Goal: Information Seeking & Learning: Find specific fact

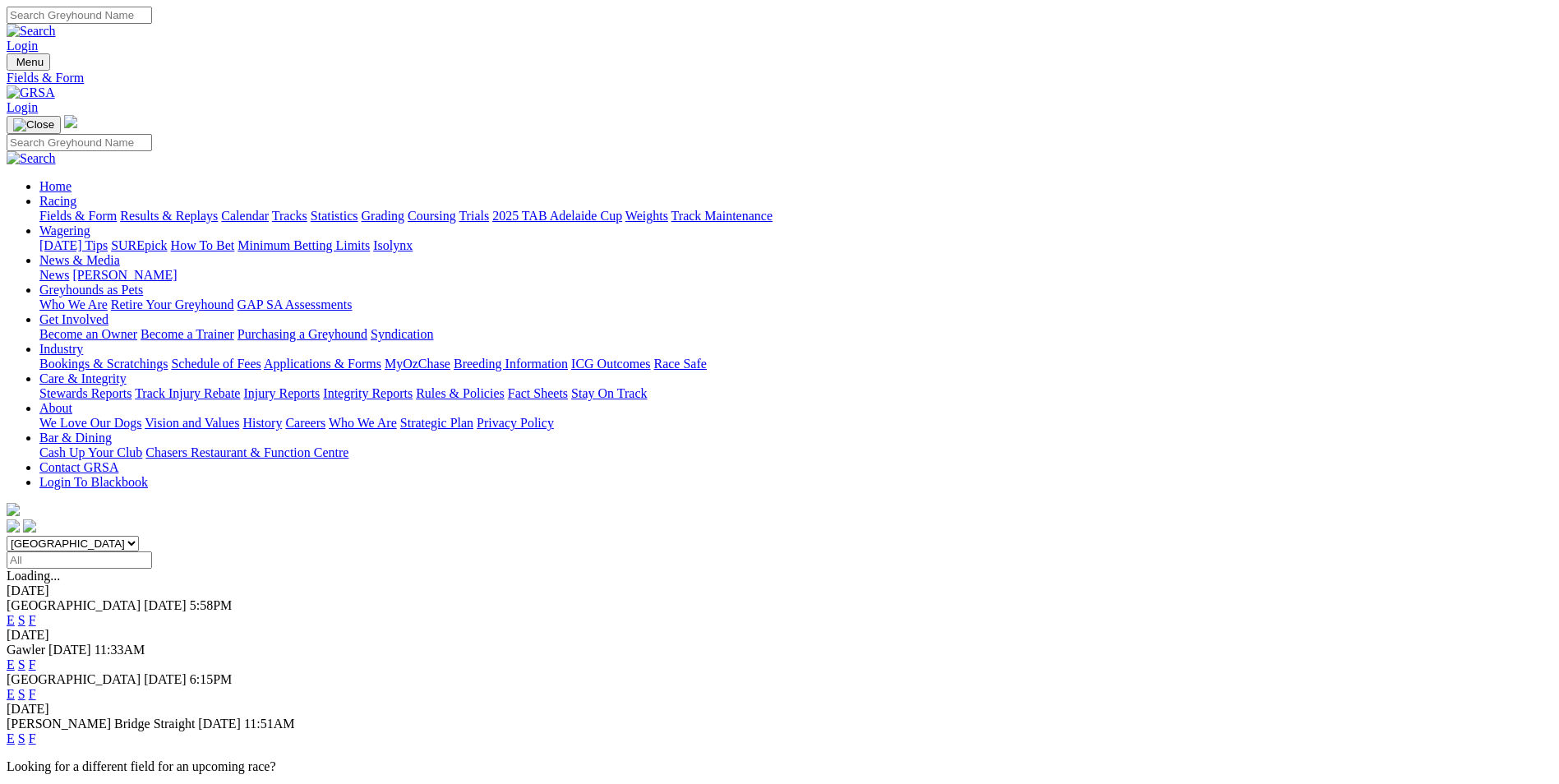
click at [14, 613] on link "E" at bounding box center [10, 620] width 8 height 14
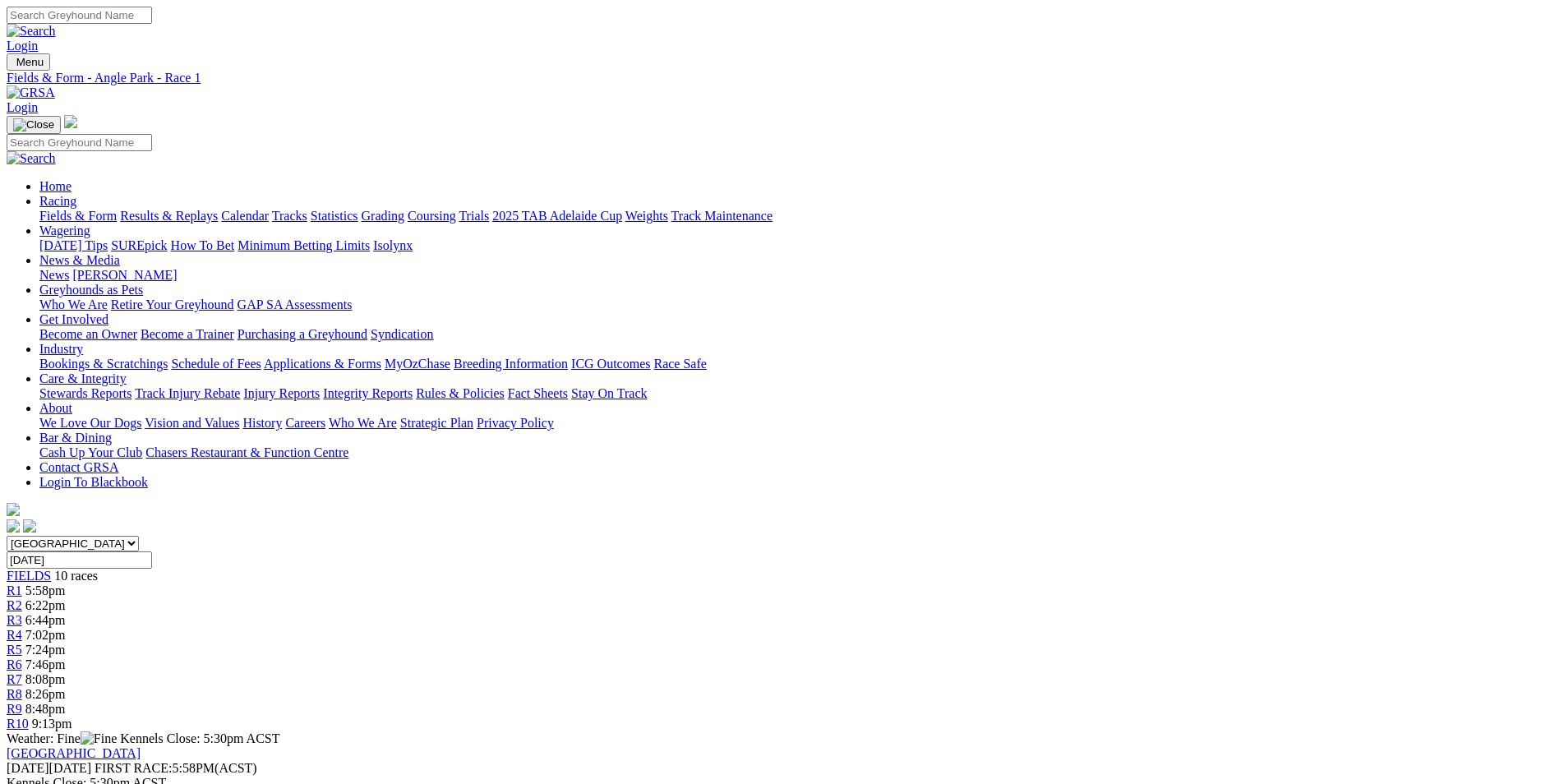
click at [98, 569] on span "10 races" at bounding box center [76, 576] width 43 height 14
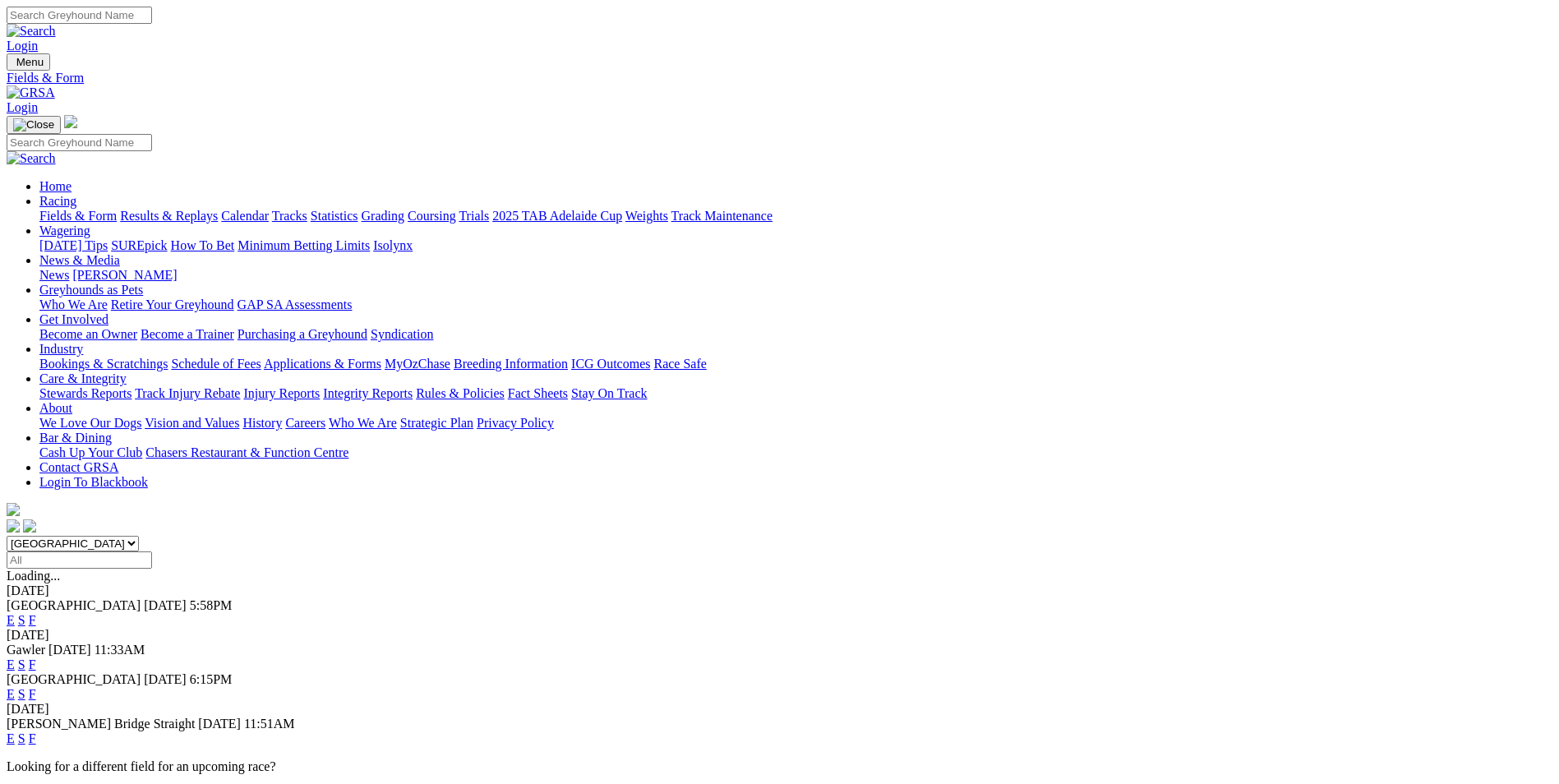
click at [14, 657] on link "E" at bounding box center [10, 664] width 8 height 14
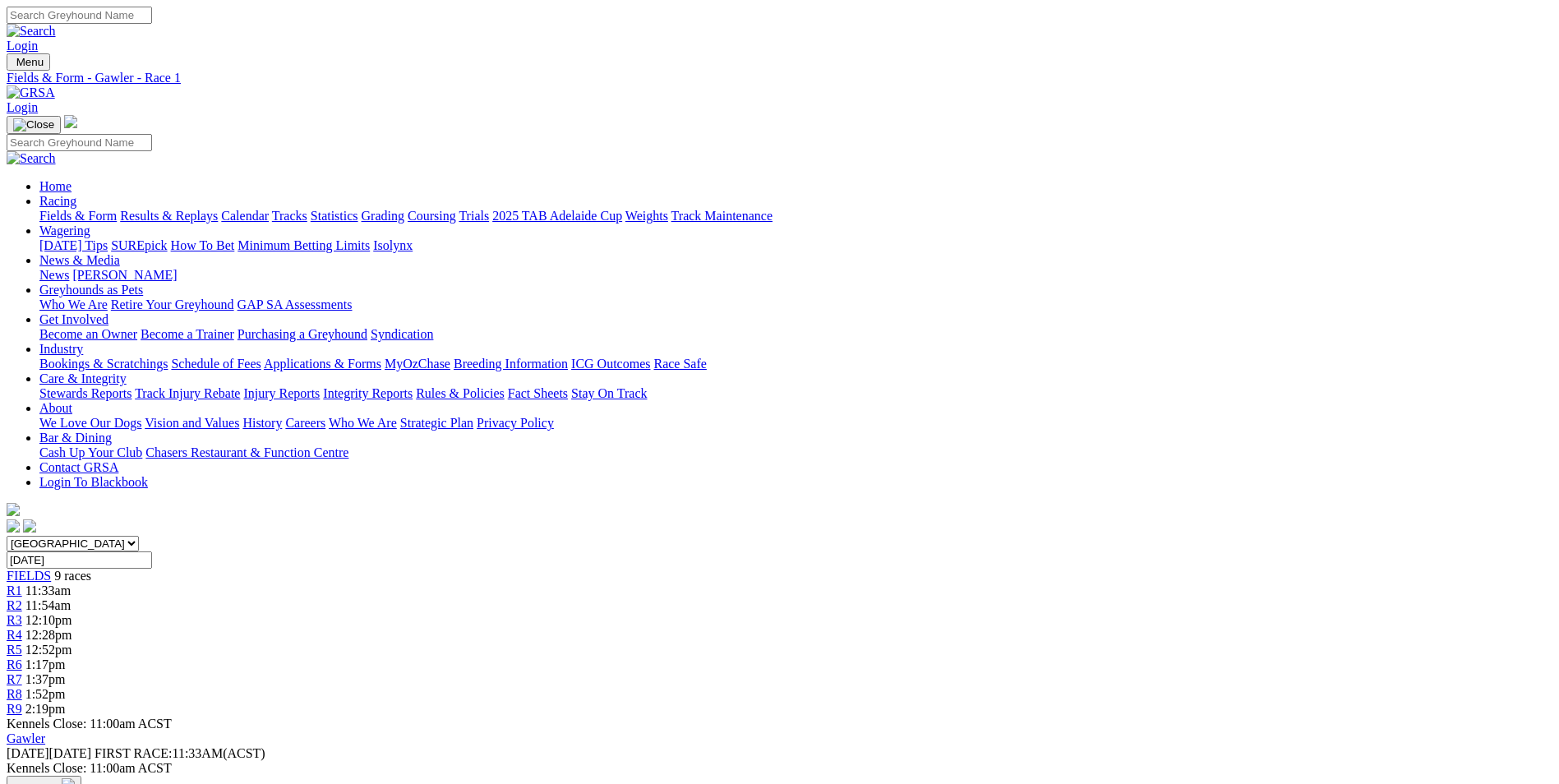
click at [325, 569] on div "FIELDS 9 races" at bounding box center [779, 576] width 1545 height 14
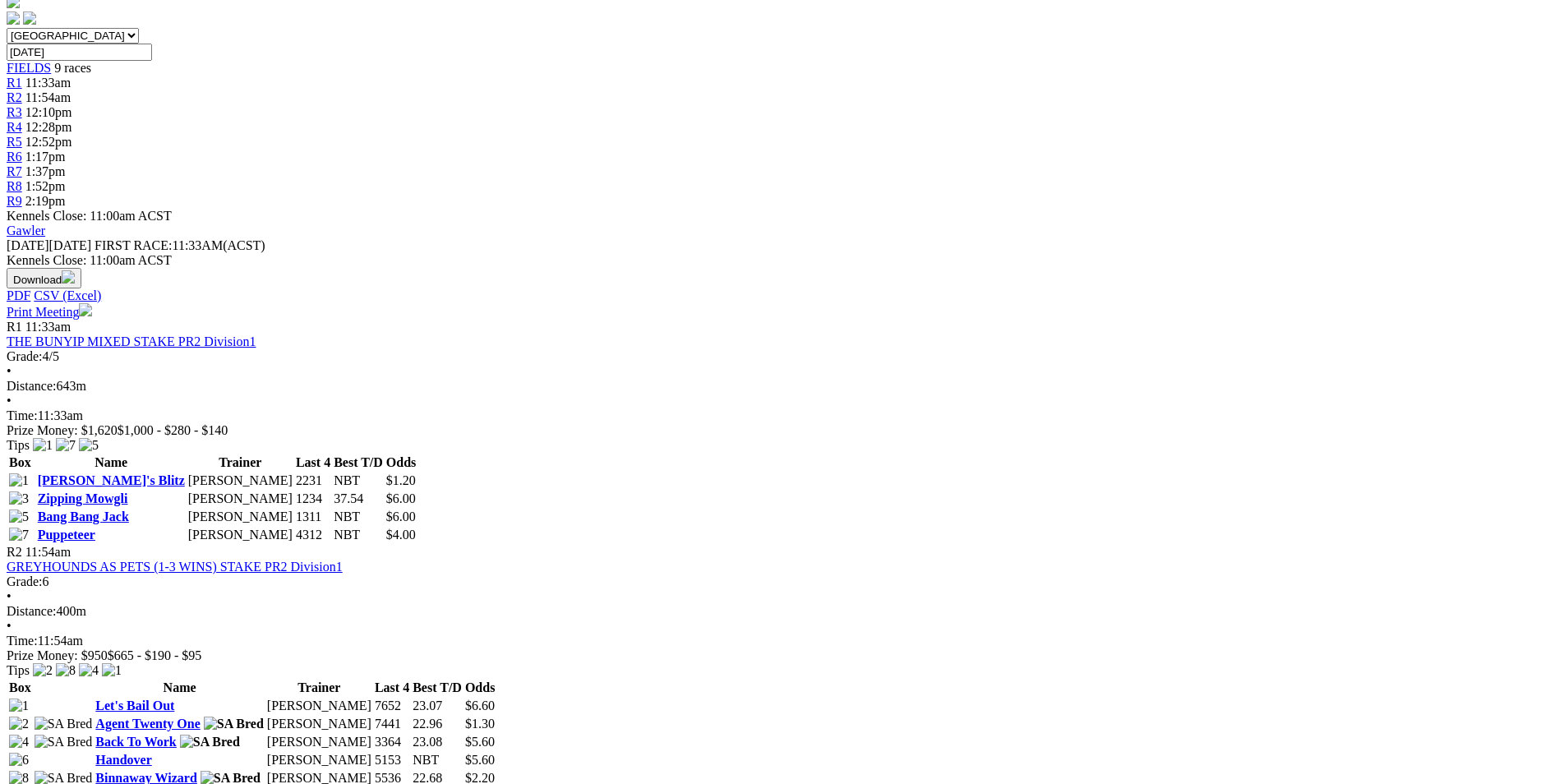
scroll to position [329, 0]
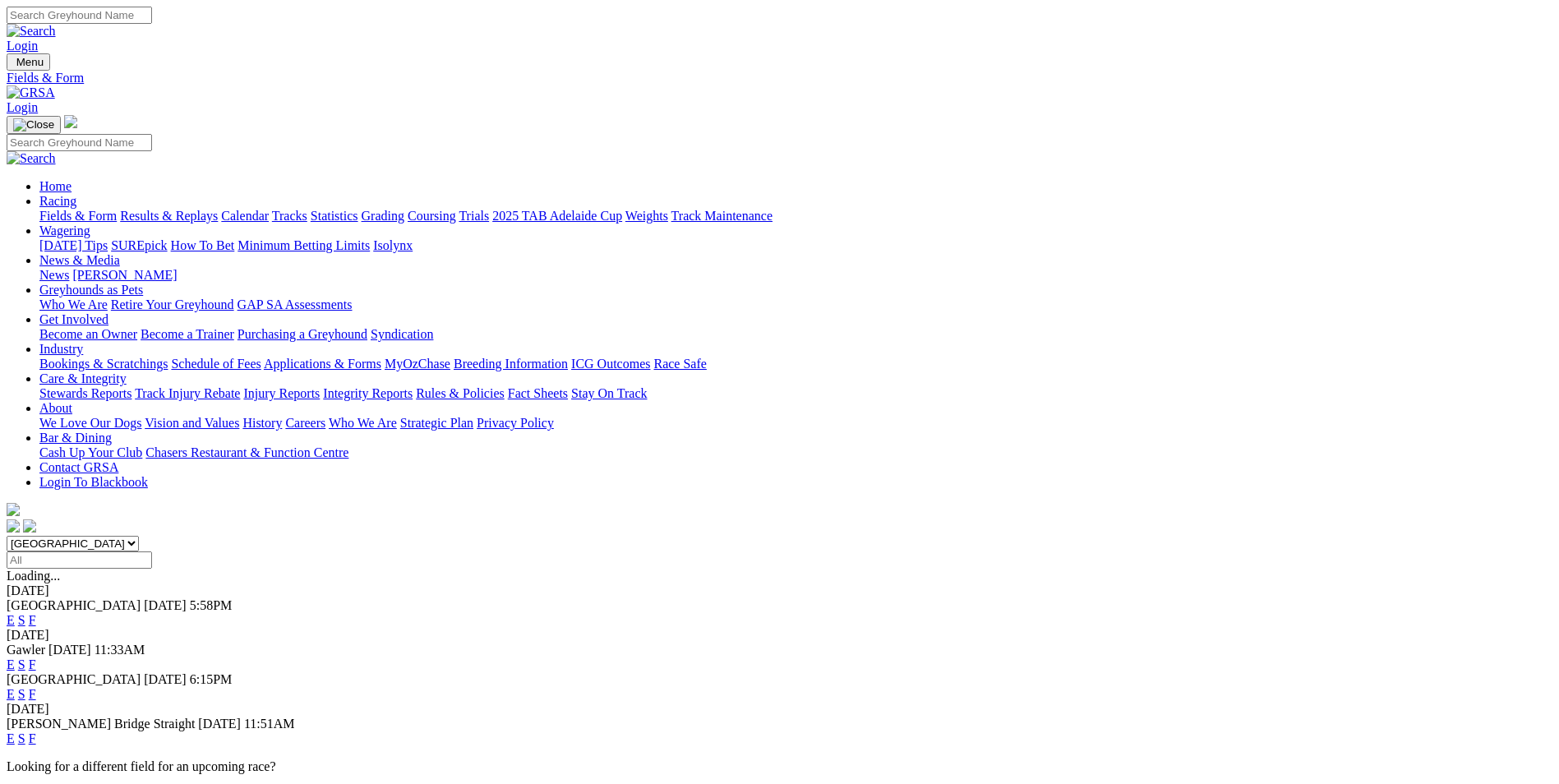
click at [14, 687] on link "E" at bounding box center [10, 694] width 8 height 14
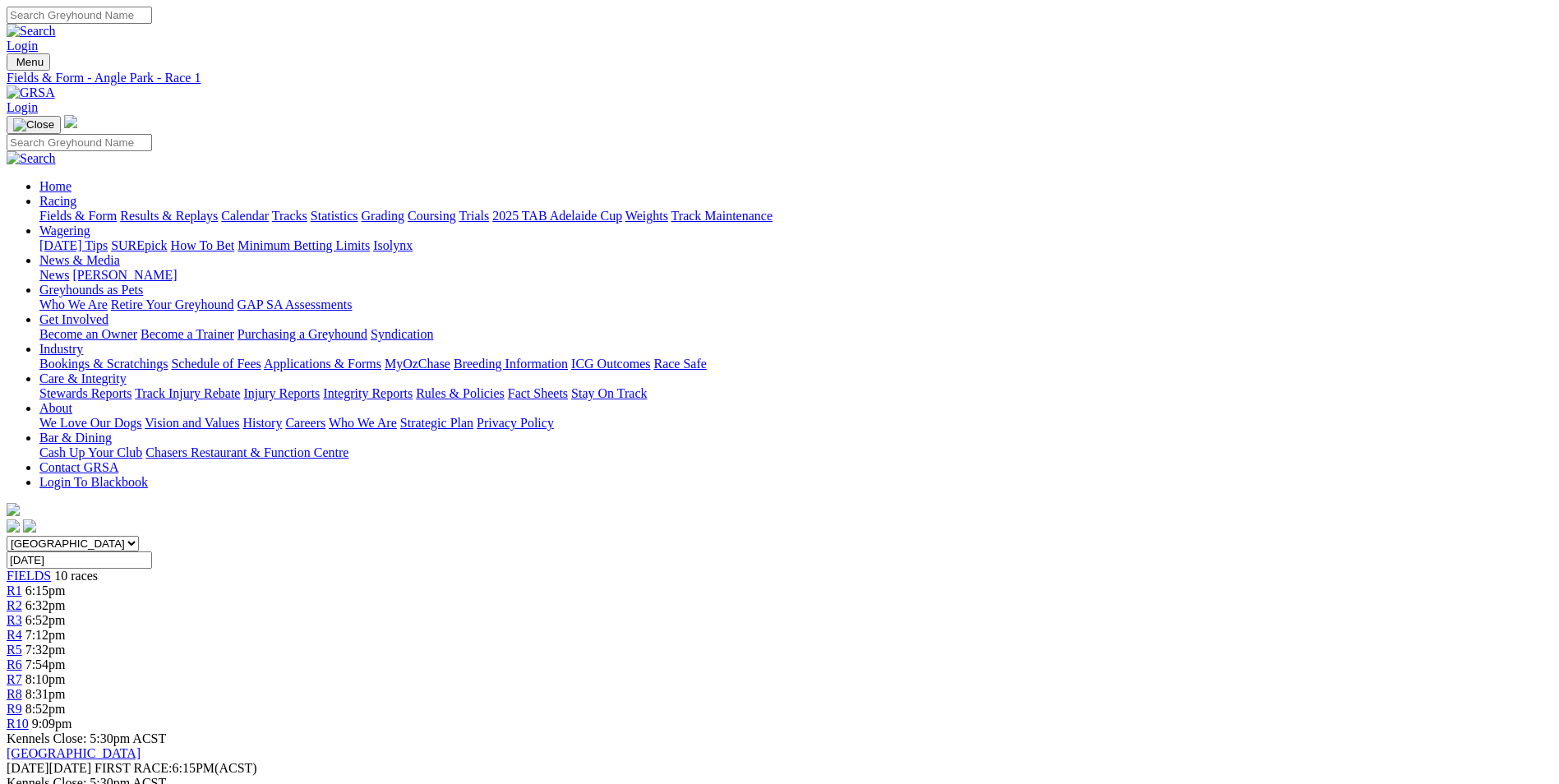
click at [304, 569] on div "FIELDS 10 races" at bounding box center [779, 576] width 1545 height 14
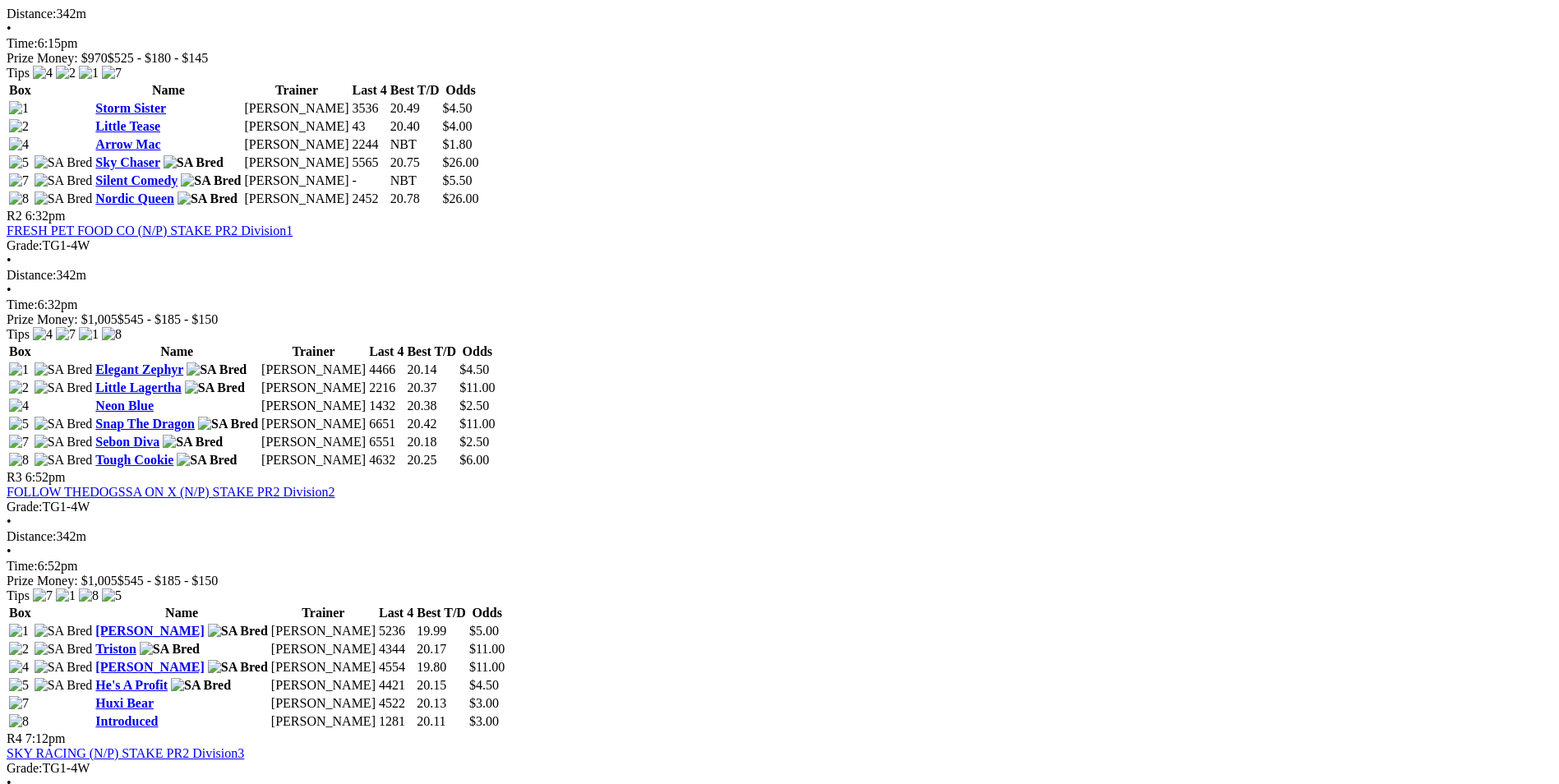
scroll to position [904, 0]
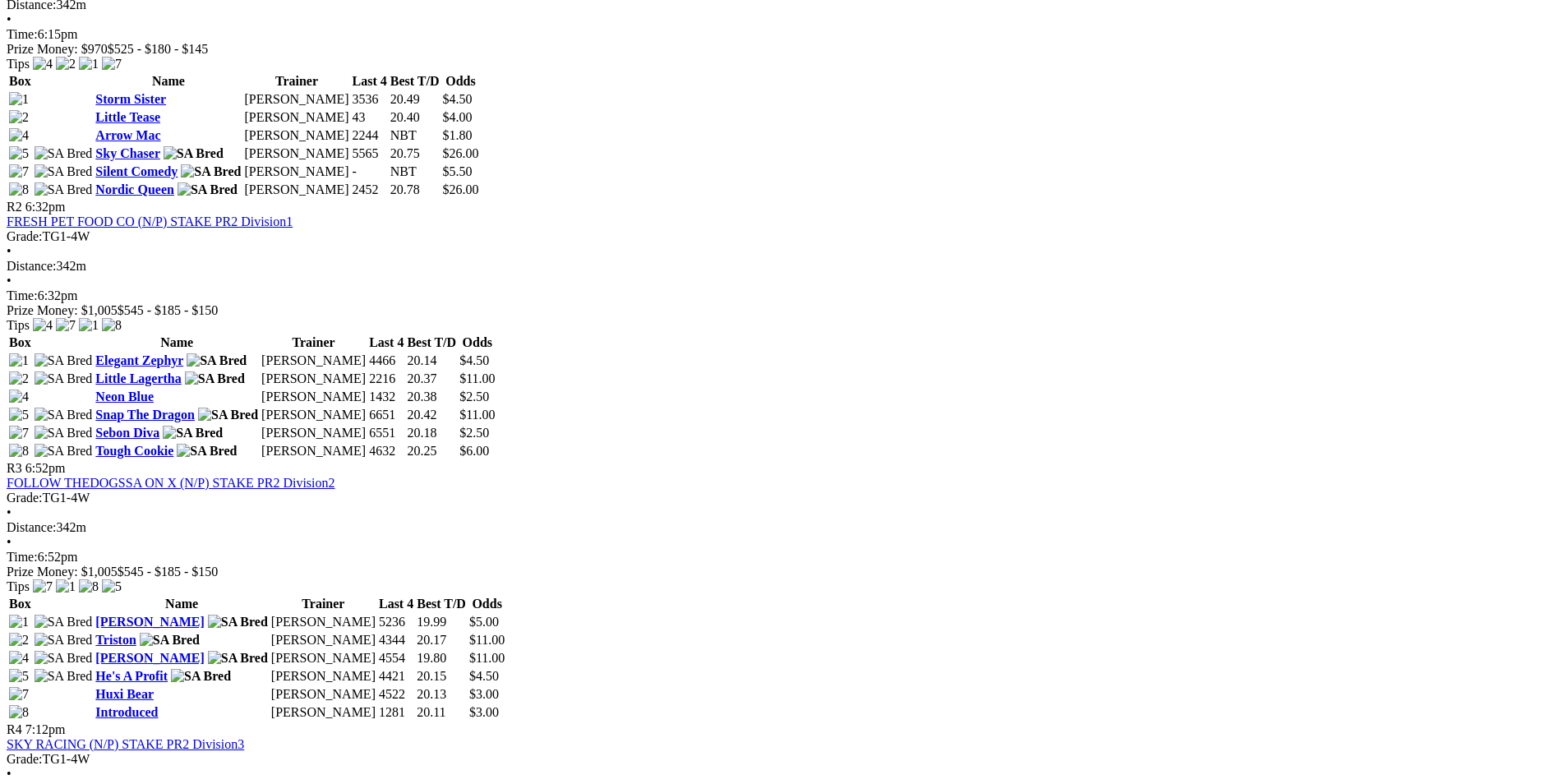
drag, startPoint x: 1052, startPoint y: 396, endPoint x: 1067, endPoint y: 411, distance: 21.2
drag, startPoint x: 1067, startPoint y: 411, endPoint x: 1460, endPoint y: 521, distance: 408.1
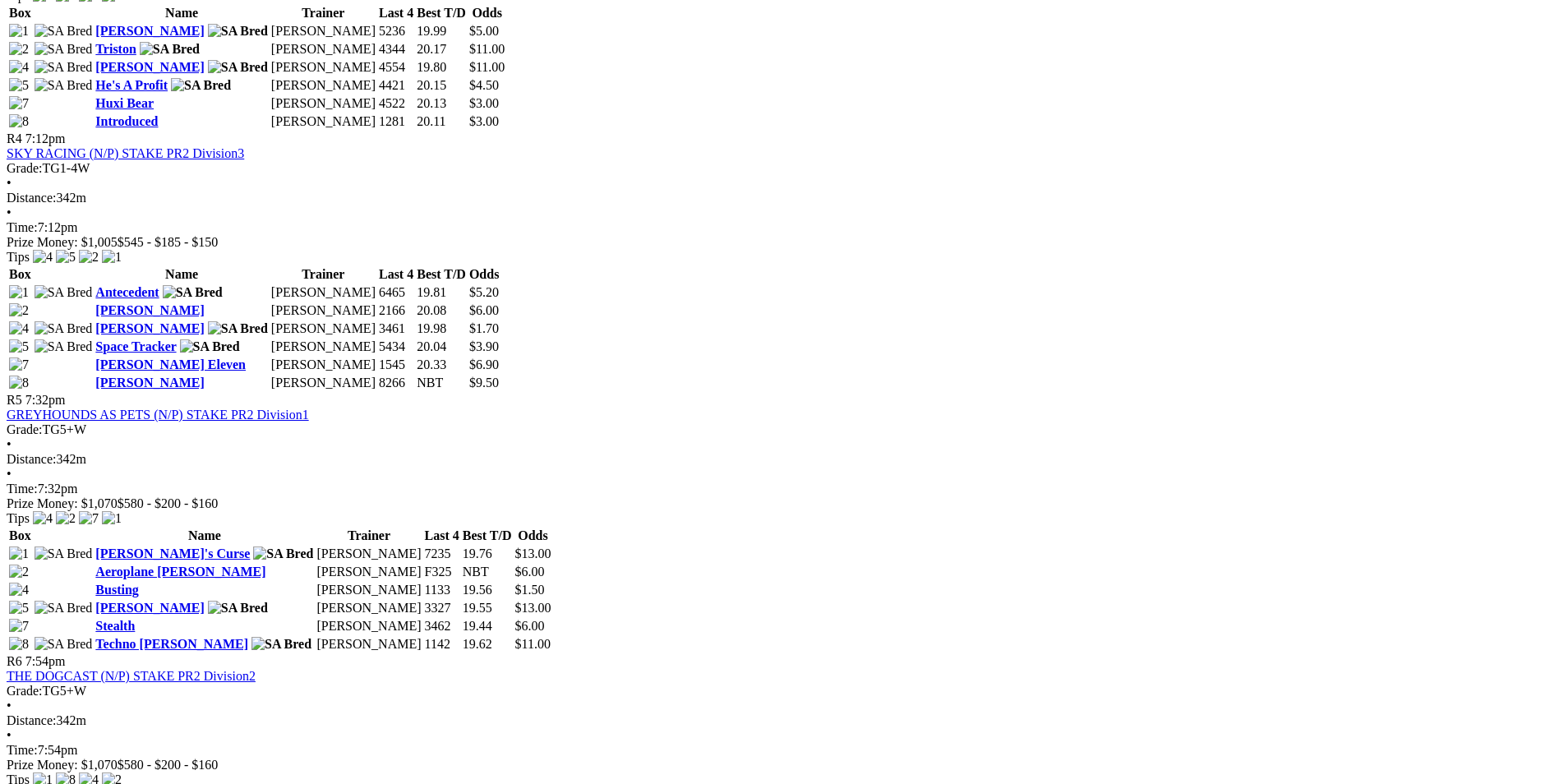
scroll to position [1562, 0]
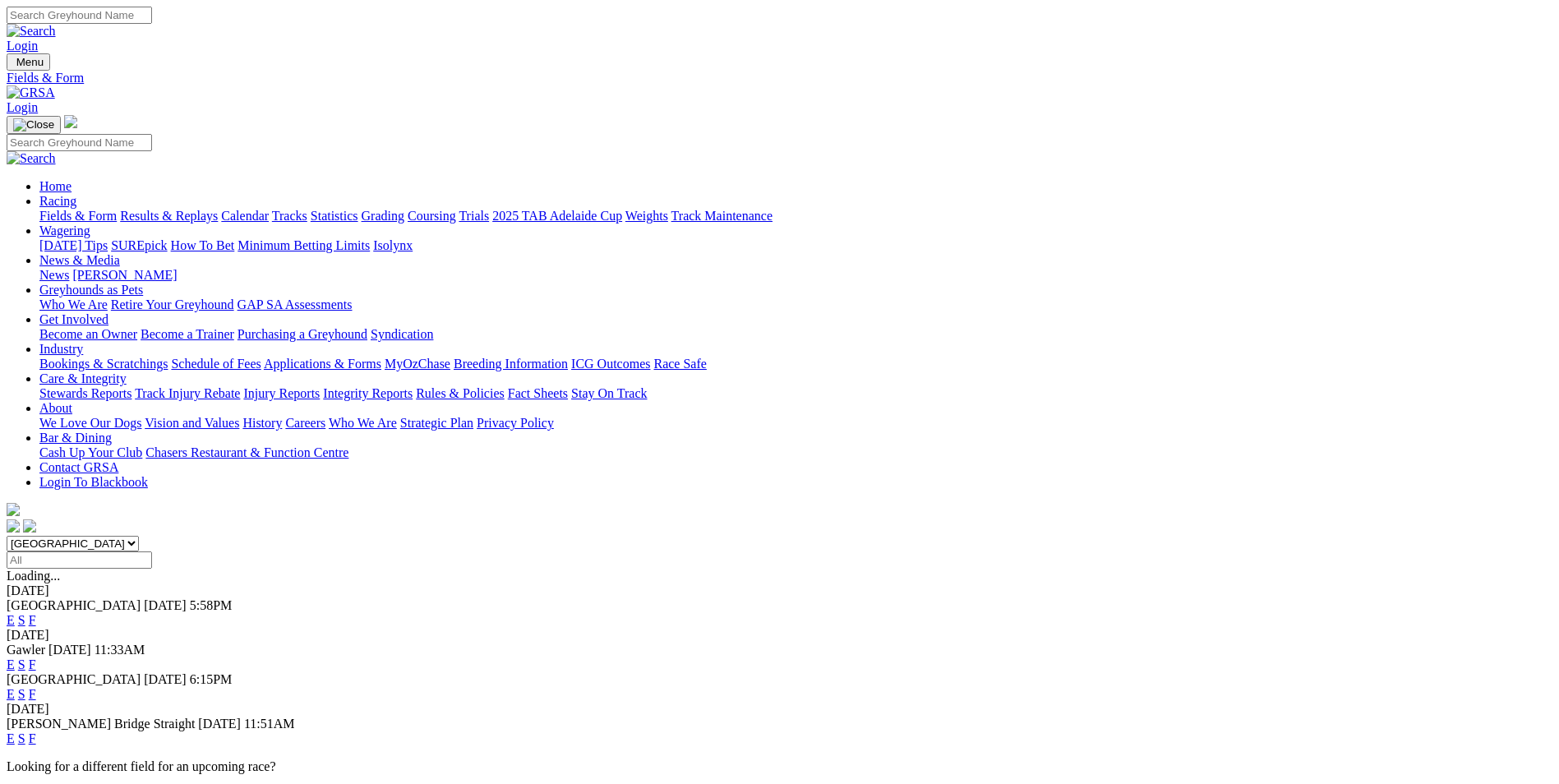
click at [14, 732] on link "E" at bounding box center [10, 739] width 8 height 14
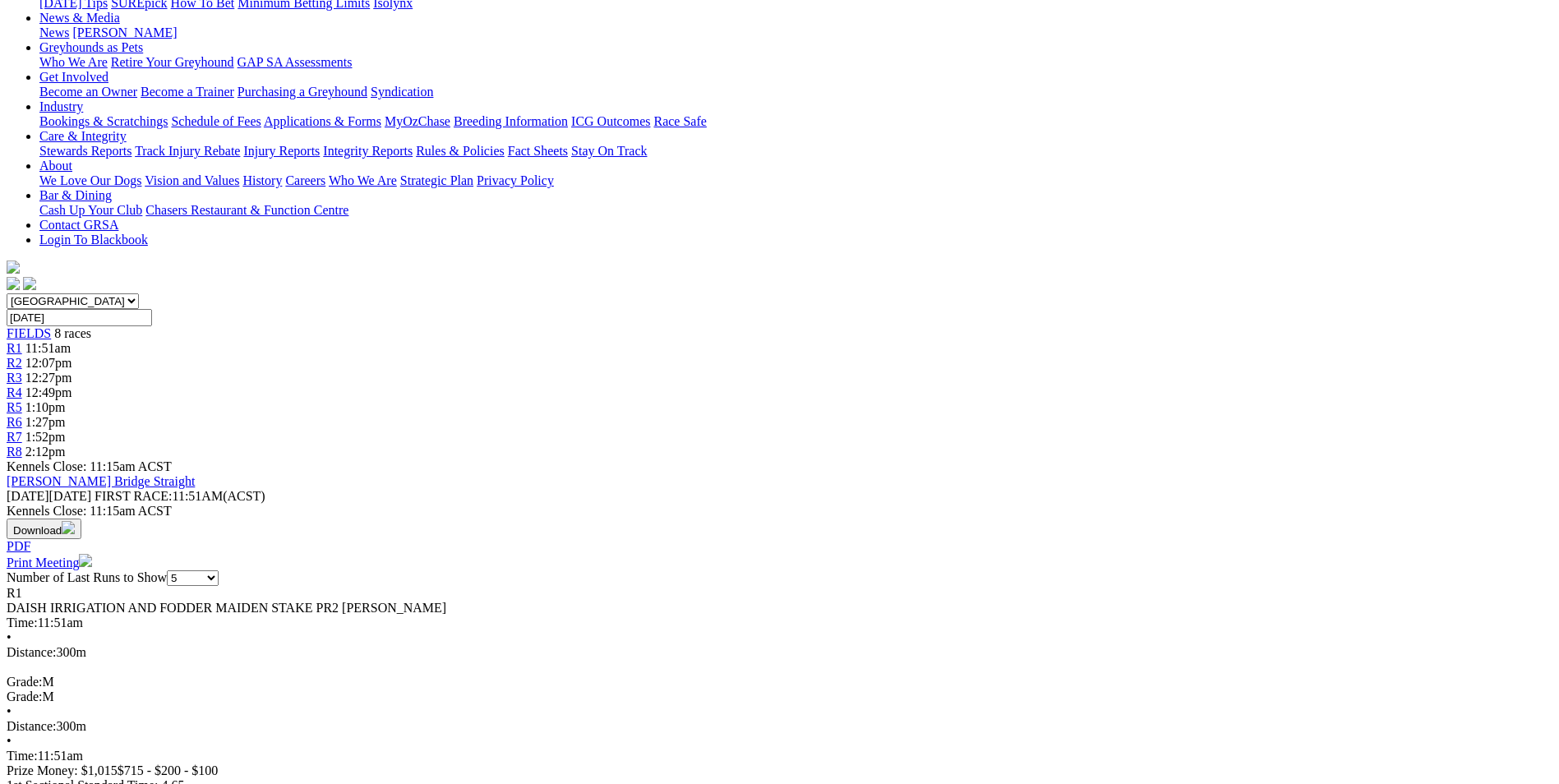
scroll to position [247, 0]
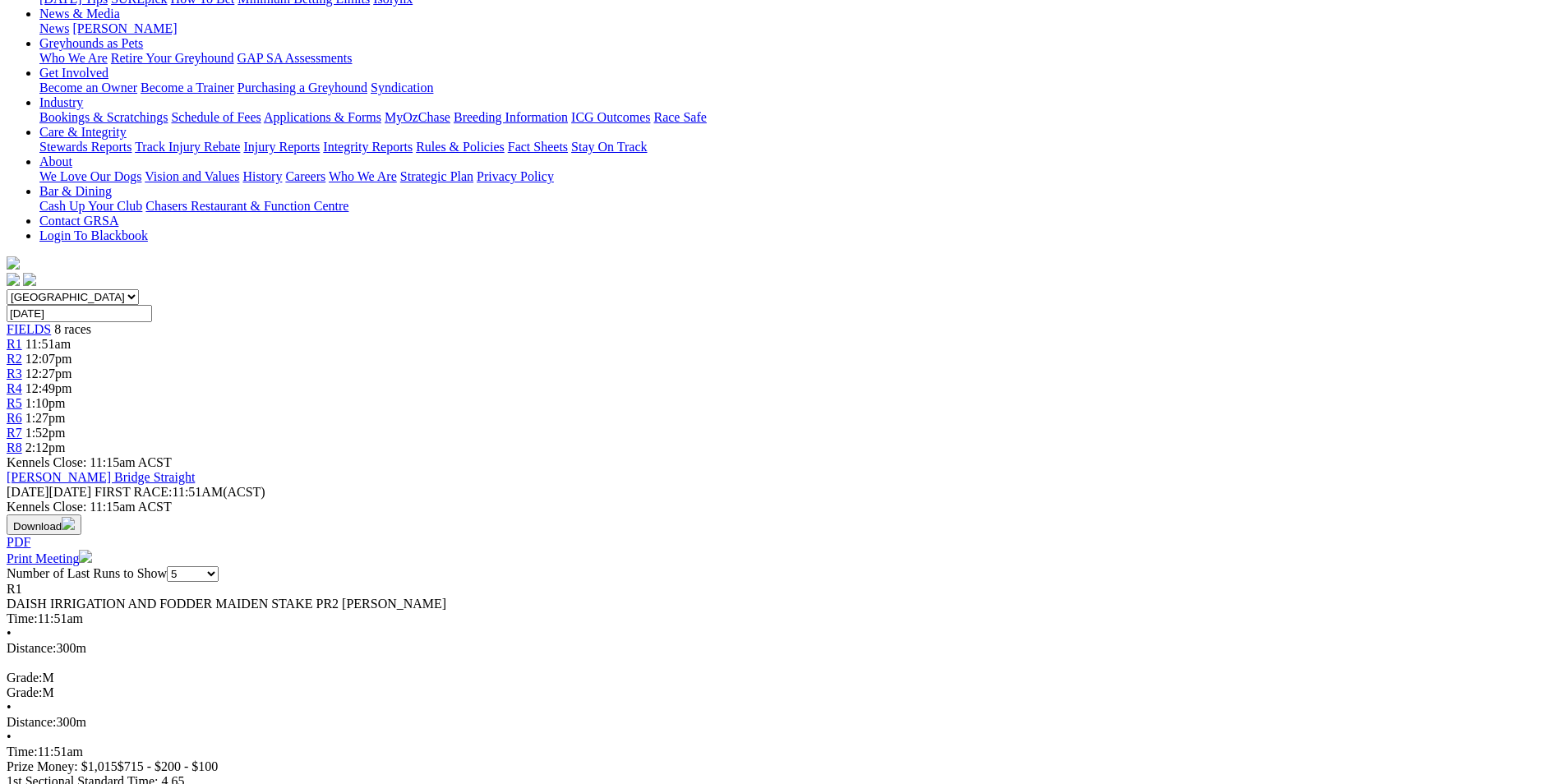
click at [91, 322] on span "8 races" at bounding box center [72, 329] width 37 height 14
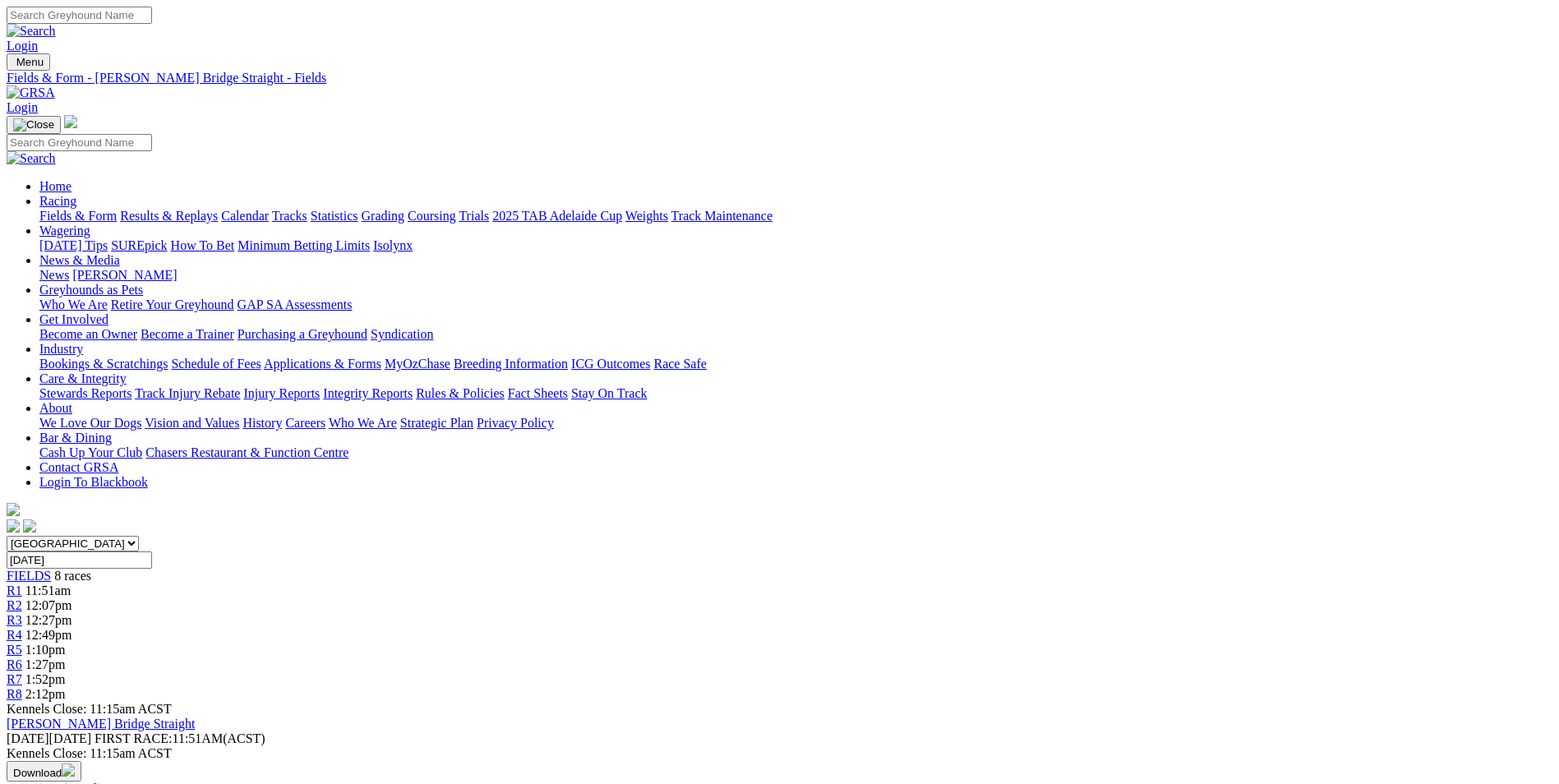
click at [152, 15] on input "Search" at bounding box center [79, 14] width 146 height 17
type input "that'll do neo"
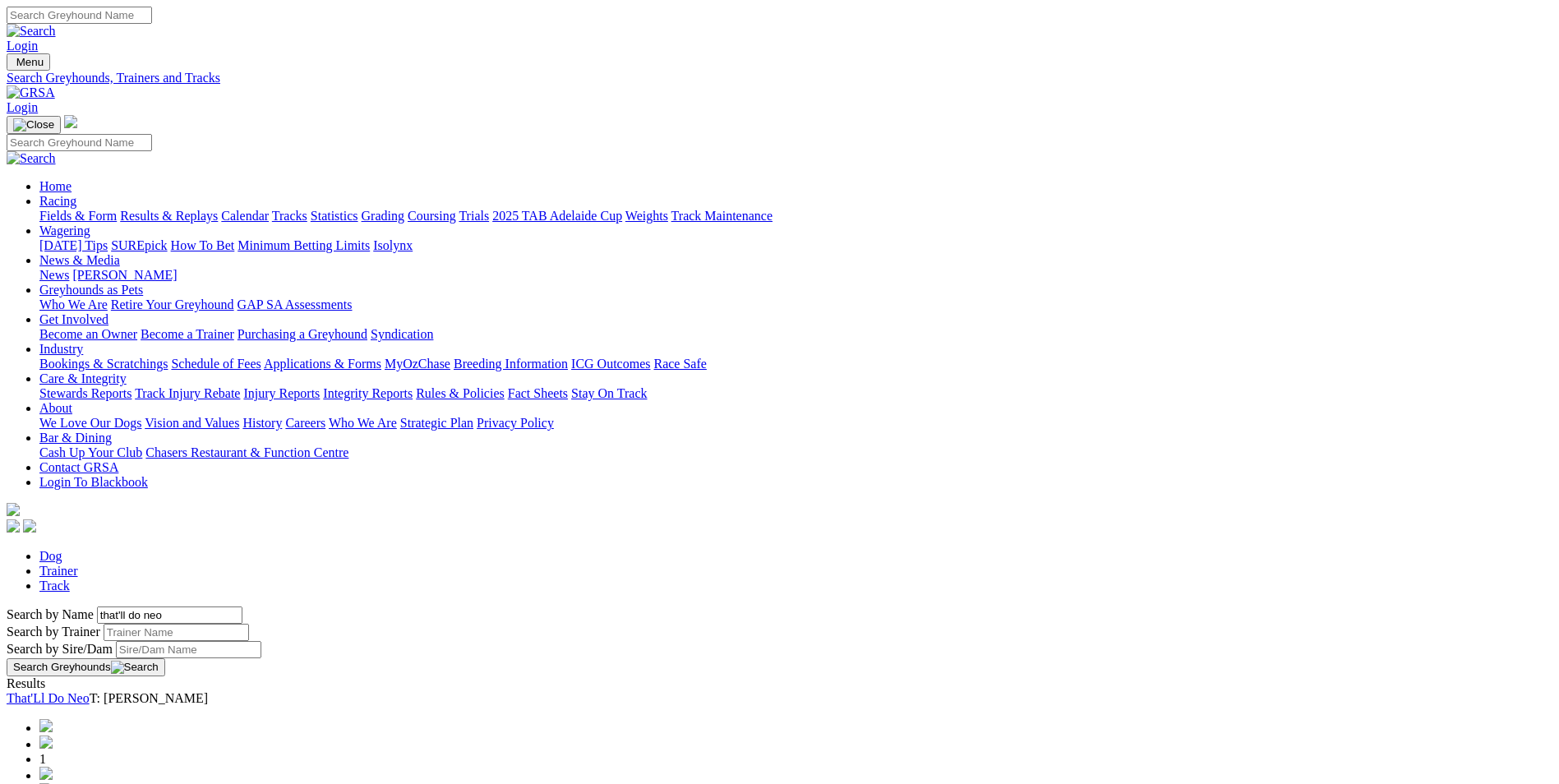
click at [90, 691] on link "That'Ll Do Neo" at bounding box center [48, 698] width 83 height 14
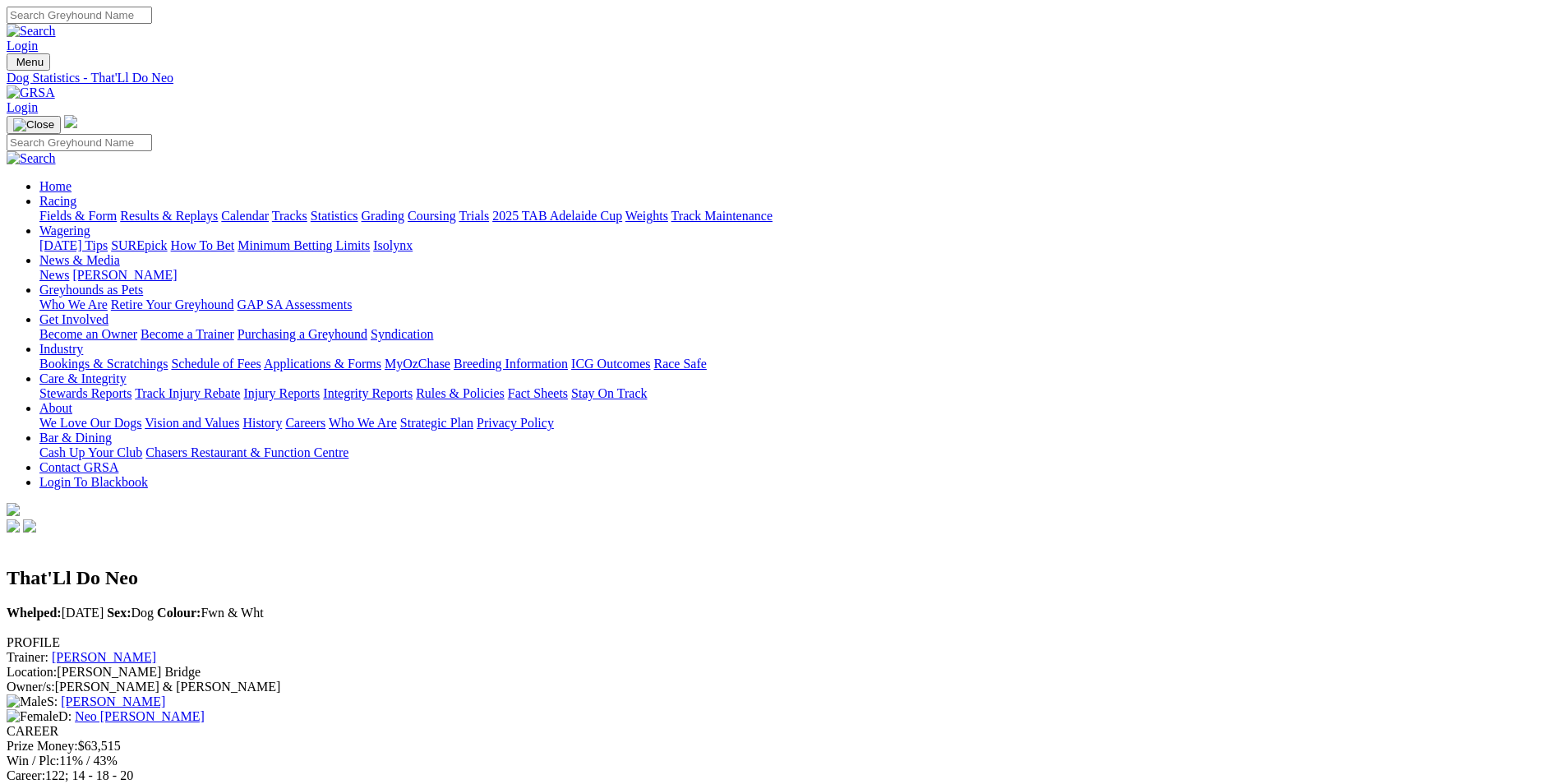
scroll to position [82, 0]
